Goal: Task Accomplishment & Management: Manage account settings

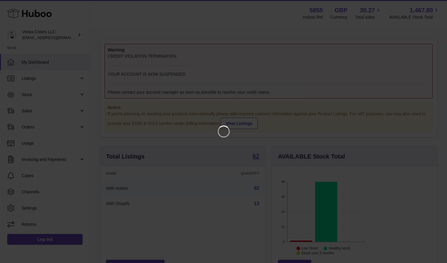
scroll to position [94, 110]
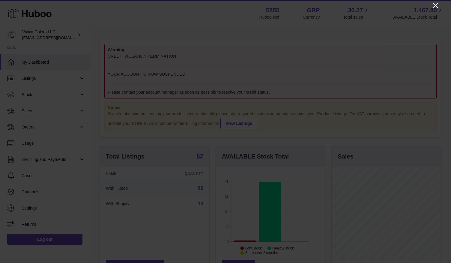
click at [436, 8] on icon "Close" at bounding box center [435, 5] width 7 height 7
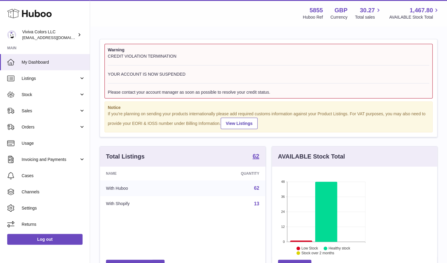
scroll to position [299963, 299948]
click at [27, 107] on link "Sales" at bounding box center [45, 111] width 90 height 16
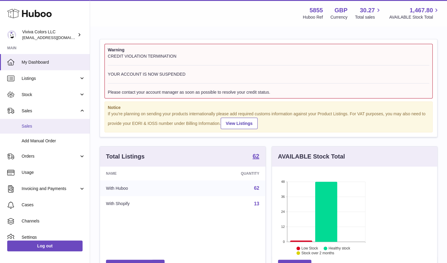
click at [38, 127] on span "Sales" at bounding box center [54, 126] width 64 height 6
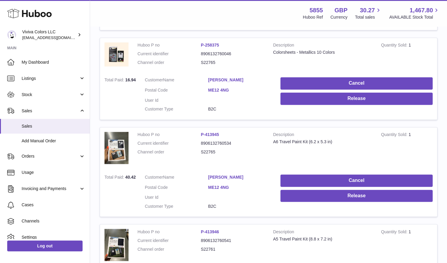
scroll to position [650, 0]
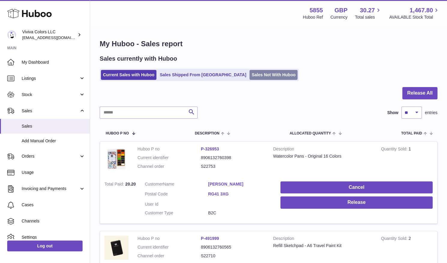
click at [249, 76] on link "Sales Not With Huboo" at bounding box center [273, 75] width 48 height 10
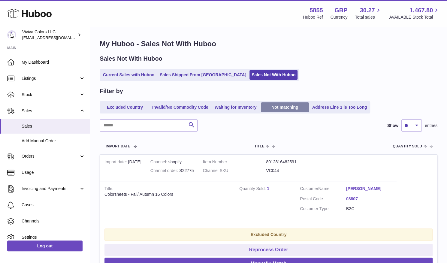
click at [284, 108] on link "Not matching" at bounding box center [285, 107] width 48 height 10
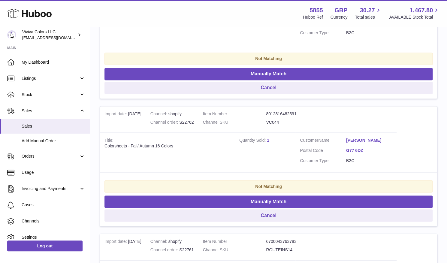
scroll to position [596, 0]
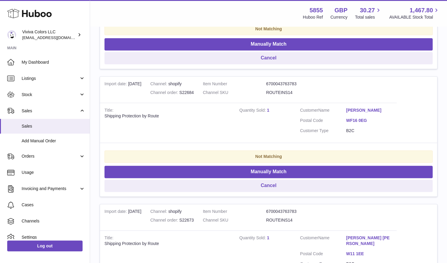
scroll to position [343, 0]
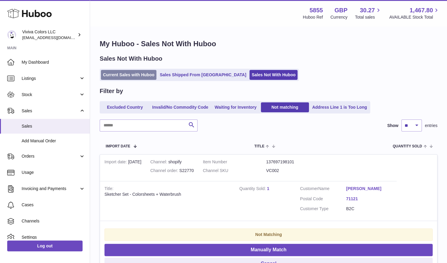
click at [135, 74] on link "Current Sales with Huboo" at bounding box center [129, 75] width 56 height 10
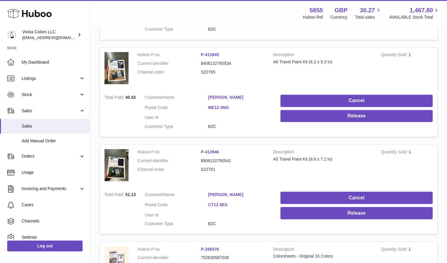
scroll to position [650, 0]
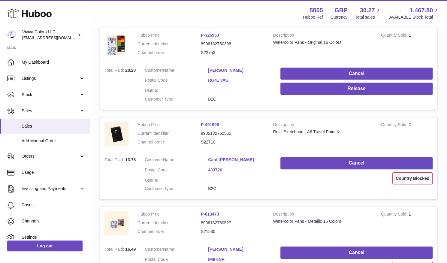
scroll to position [113, 0]
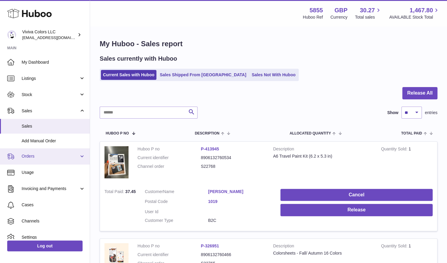
click at [44, 161] on link "Orders" at bounding box center [45, 156] width 90 height 16
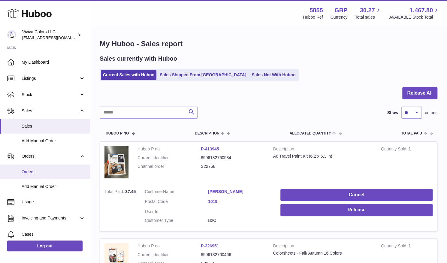
click at [42, 170] on span "Orders" at bounding box center [54, 172] width 64 height 6
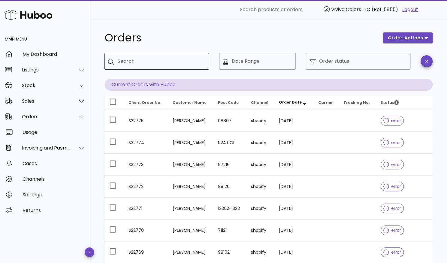
click at [167, 67] on div "Search" at bounding box center [161, 61] width 86 height 17
type input "*****"
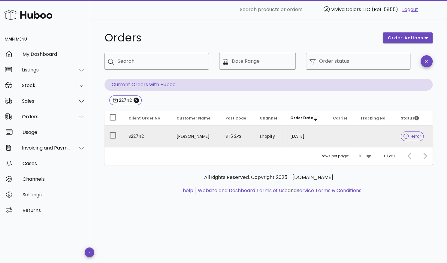
click at [335, 143] on td at bounding box center [341, 136] width 27 height 22
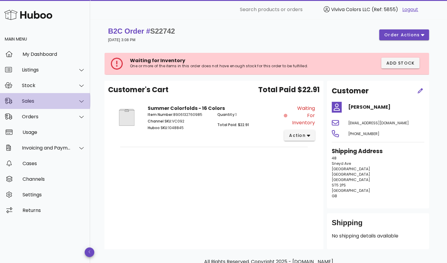
click at [29, 99] on div "Sales" at bounding box center [46, 101] width 49 height 6
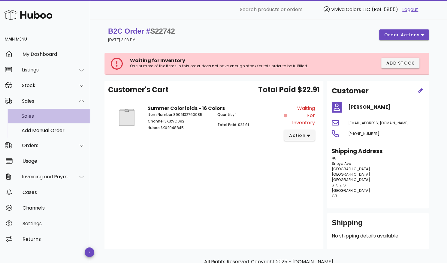
click at [34, 114] on div "Sales" at bounding box center [54, 116] width 64 height 6
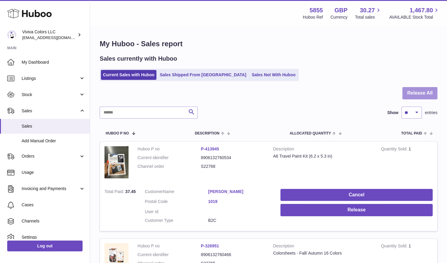
click at [415, 91] on button "Release All" at bounding box center [419, 93] width 35 height 12
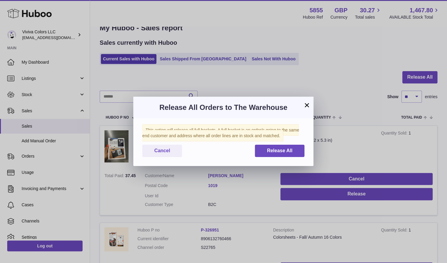
scroll to position [6, 0]
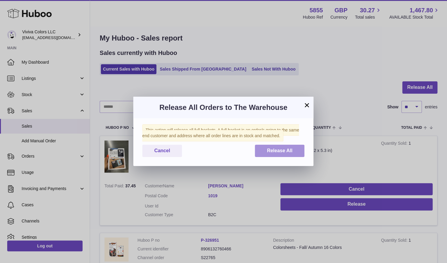
click at [275, 148] on span "Release All" at bounding box center [280, 150] width 26 height 5
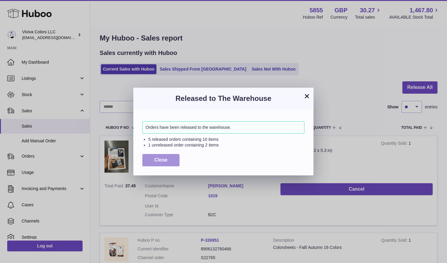
click at [167, 159] on button "Close" at bounding box center [160, 160] width 37 height 12
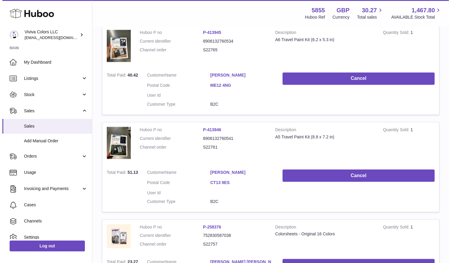
scroll to position [551, 0]
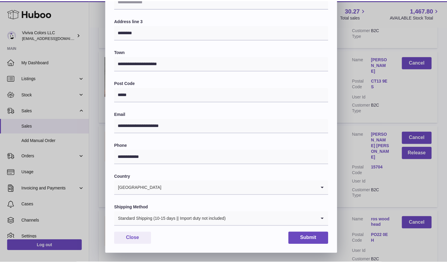
scroll to position [0, 0]
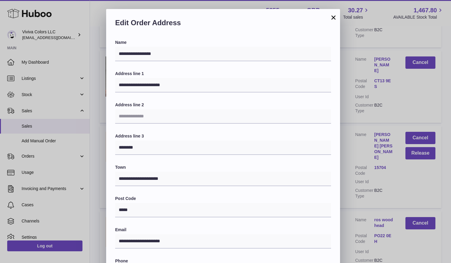
click at [333, 17] on button "×" at bounding box center [333, 17] width 7 height 7
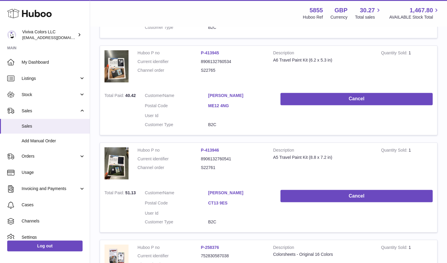
scroll to position [650, 0]
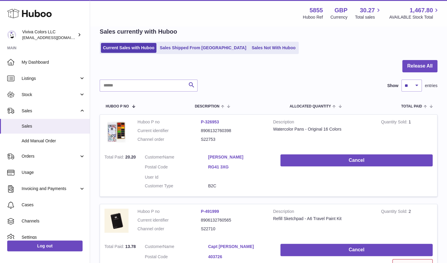
scroll to position [162, 0]
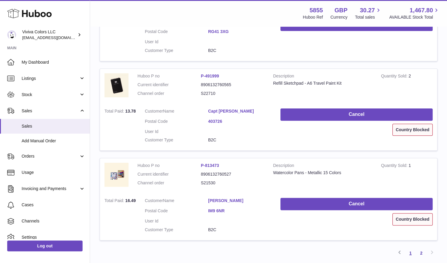
click at [409, 248] on link "1" at bounding box center [410, 253] width 11 height 11
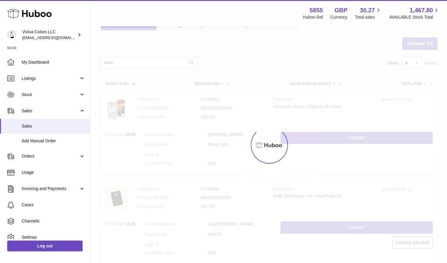
scroll to position [27, 0]
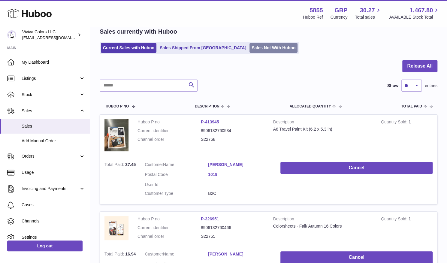
click at [249, 45] on link "Sales Not With Huboo" at bounding box center [273, 48] width 48 height 10
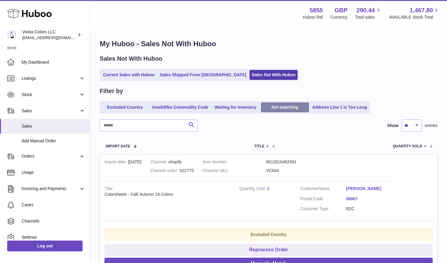
click at [281, 108] on link "Not matching" at bounding box center [285, 107] width 48 height 10
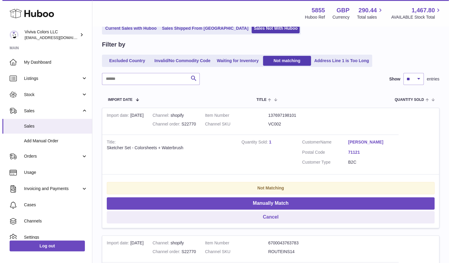
scroll to position [49, 0]
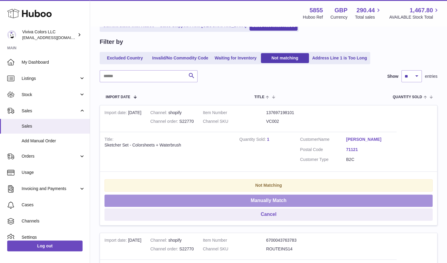
click at [398, 194] on button "Manually Match" at bounding box center [268, 200] width 328 height 12
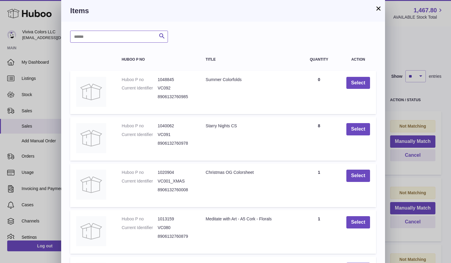
click at [134, 40] on input "text" at bounding box center [119, 37] width 98 height 12
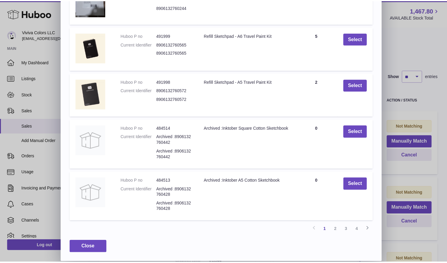
scroll to position [0, 0]
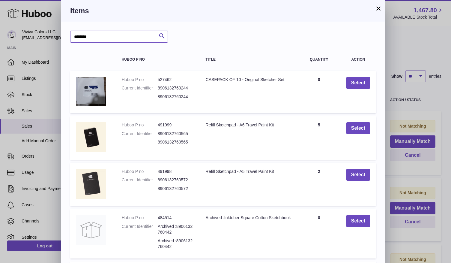
type input "********"
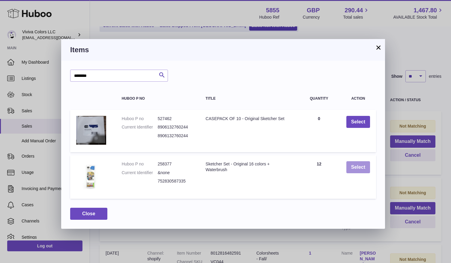
click at [367, 170] on button "Select" at bounding box center [359, 167] width 24 height 12
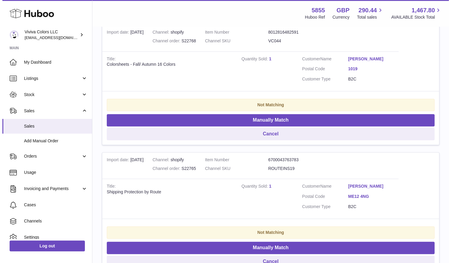
scroll to position [260, 0]
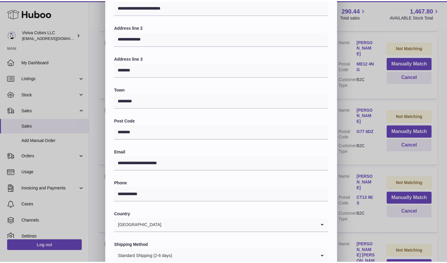
scroll to position [0, 0]
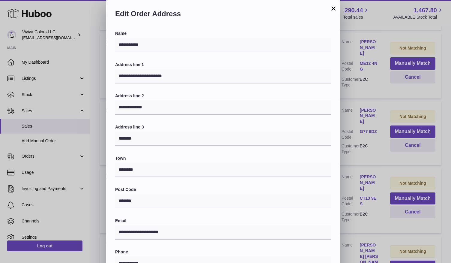
click at [333, 9] on button "×" at bounding box center [333, 8] width 7 height 7
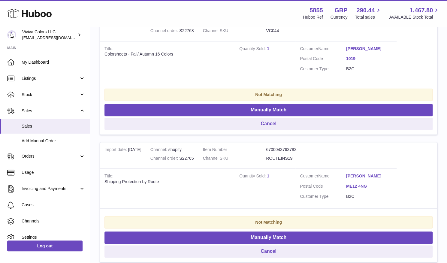
scroll to position [267, 0]
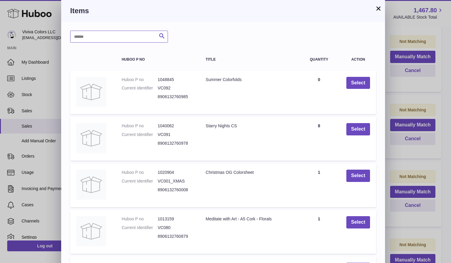
click at [135, 39] on input "text" at bounding box center [119, 37] width 98 height 12
type input "****"
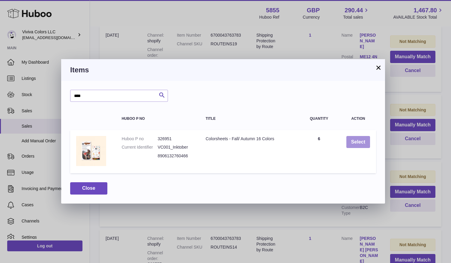
click at [353, 140] on button "Select" at bounding box center [359, 142] width 24 height 12
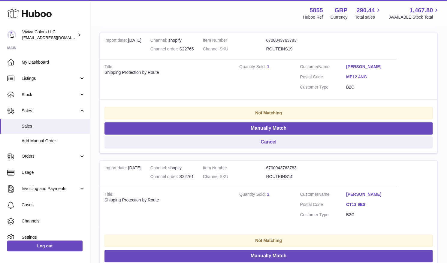
scroll to position [388, 0]
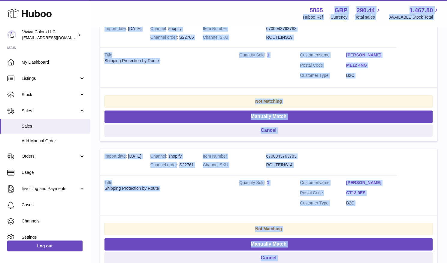
drag, startPoint x: 304, startPoint y: 112, endPoint x: 256, endPoint y: 12, distance: 110.7
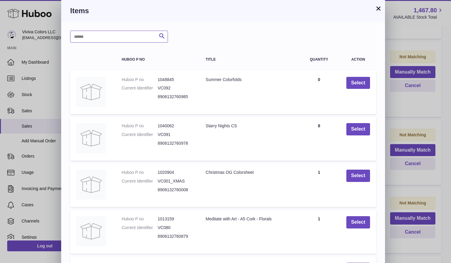
click at [113, 38] on input "text" at bounding box center [119, 37] width 98 height 12
type input "****"
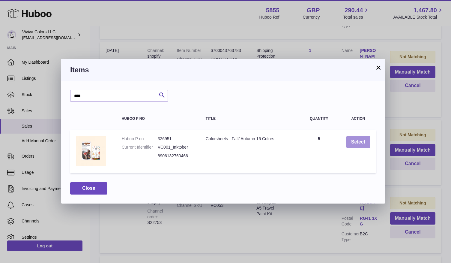
click at [352, 140] on button "Select" at bounding box center [359, 142] width 24 height 12
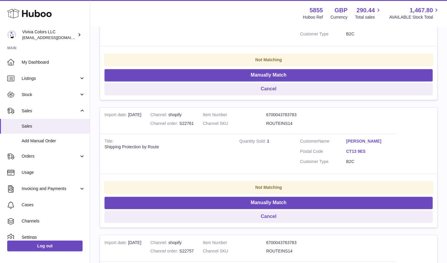
scroll to position [430, 0]
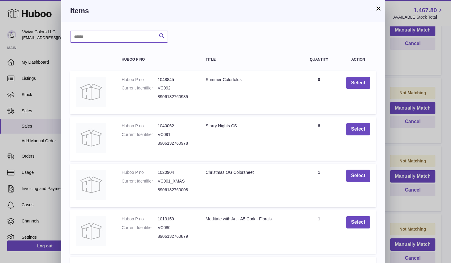
click at [124, 38] on input "text" at bounding box center [119, 37] width 98 height 12
type input "********"
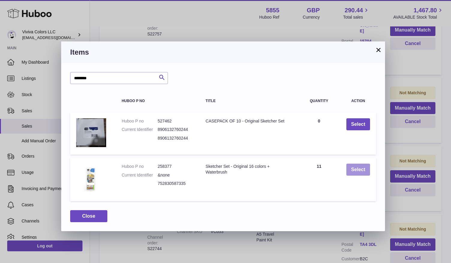
click at [348, 167] on button "Select" at bounding box center [359, 170] width 24 height 12
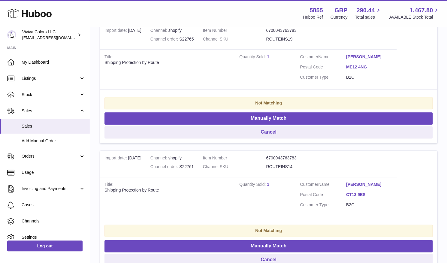
scroll to position [388, 0]
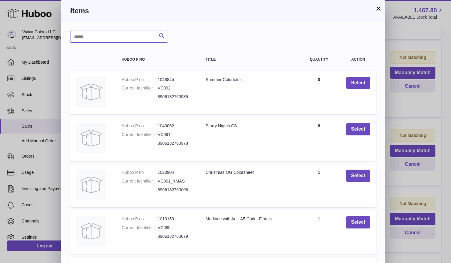
click at [119, 41] on input "text" at bounding box center [119, 37] width 98 height 12
type input "******"
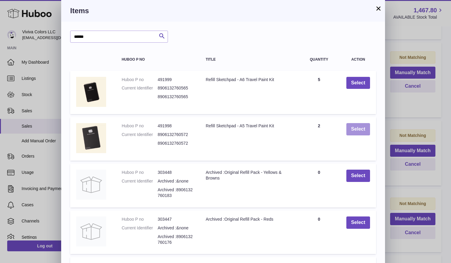
click at [356, 131] on button "Select" at bounding box center [359, 129] width 24 height 12
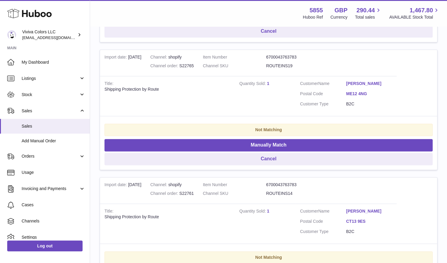
scroll to position [359, 0]
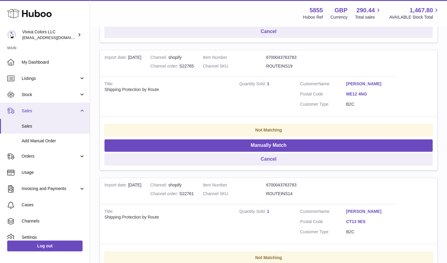
click at [49, 108] on span "Sales" at bounding box center [50, 111] width 57 height 6
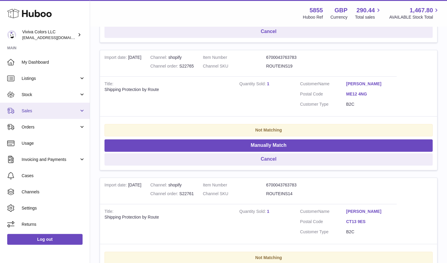
click at [47, 118] on link "Sales" at bounding box center [45, 111] width 90 height 16
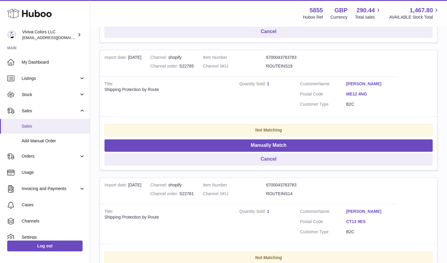
click at [42, 127] on span "Sales" at bounding box center [54, 126] width 64 height 6
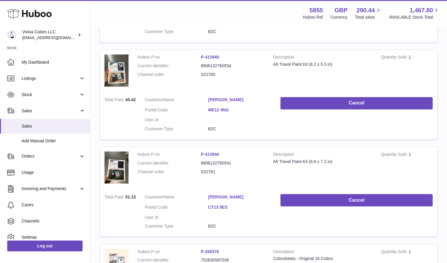
scroll to position [650, 0]
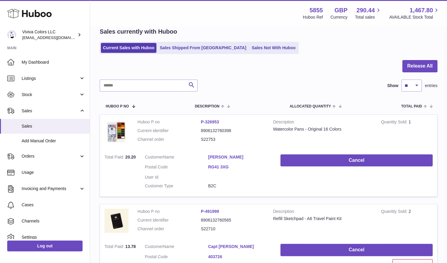
scroll to position [162, 0]
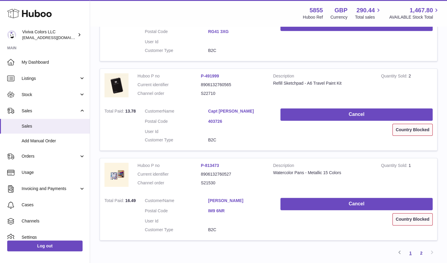
click at [413, 248] on link "1" at bounding box center [410, 253] width 11 height 11
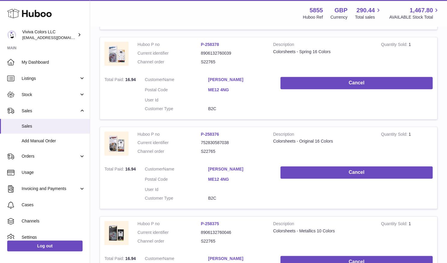
scroll to position [174, 0]
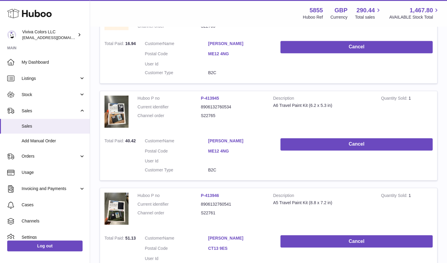
scroll to position [650, 0]
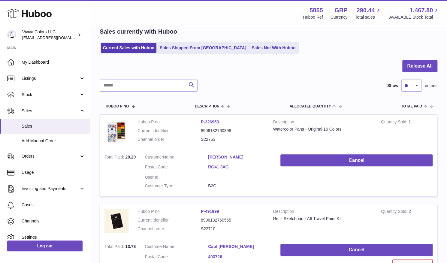
scroll to position [162, 0]
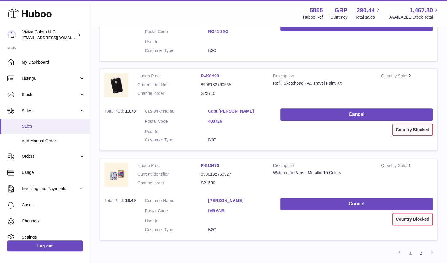
click at [39, 128] on span "Sales" at bounding box center [54, 126] width 64 height 6
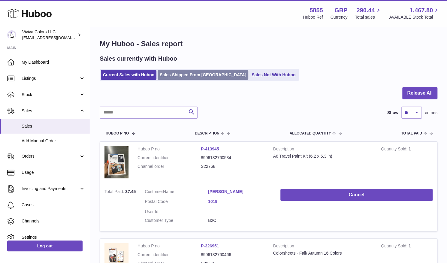
click at [197, 78] on link "Sales Shipped From [GEOGRAPHIC_DATA]" at bounding box center [203, 75] width 91 height 10
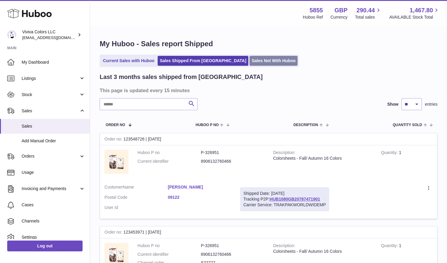
click at [249, 62] on link "Sales Not With Huboo" at bounding box center [273, 61] width 48 height 10
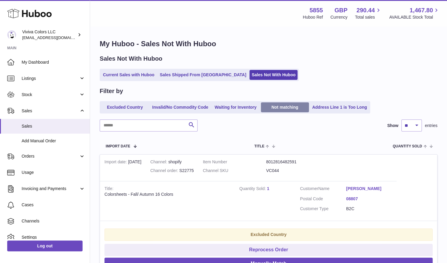
click at [271, 110] on link "Not matching" at bounding box center [285, 107] width 48 height 10
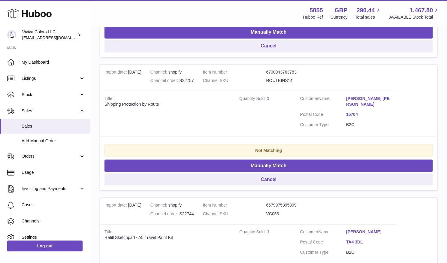
scroll to position [602, 0]
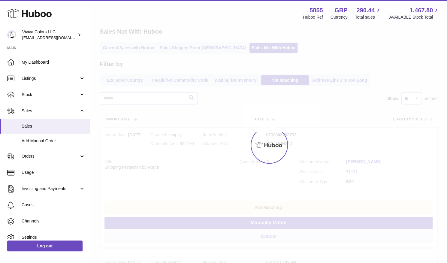
scroll to position [22, 0]
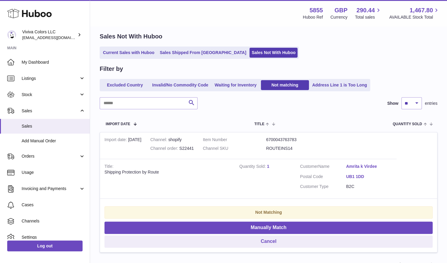
click at [407, 260] on link "1" at bounding box center [410, 265] width 11 height 11
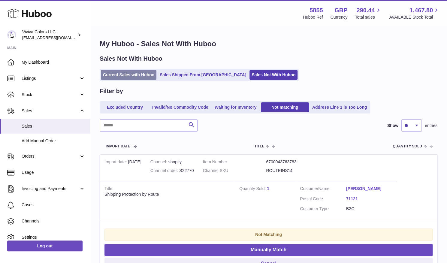
click at [131, 77] on link "Current Sales with Huboo" at bounding box center [129, 75] width 56 height 10
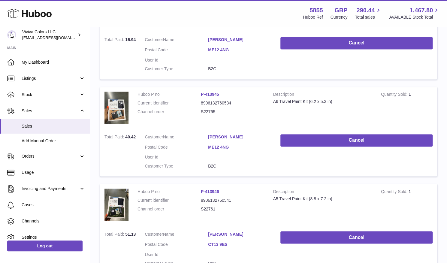
scroll to position [650, 0]
